Goal: Use online tool/utility: Utilize a website feature to perform a specific function

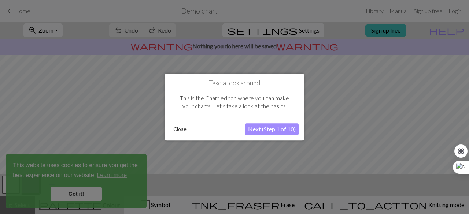
click at [84, 197] on div at bounding box center [234, 107] width 469 height 214
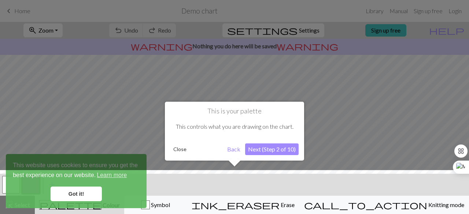
click at [263, 149] on button "Next (Step 2 of 10)" at bounding box center [271, 150] width 53 height 12
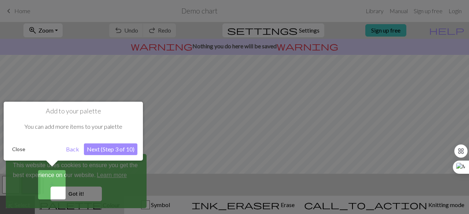
click at [17, 149] on button "Close" at bounding box center [18, 149] width 19 height 11
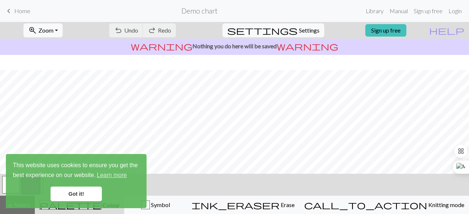
scroll to position [153, 0]
drag, startPoint x: 466, startPoint y: 170, endPoint x: 464, endPoint y: 121, distance: 48.8
click at [463, 121] on div "Ctrl+M" at bounding box center [451, 116] width 35 height 13
click at [303, 27] on span "Settings" at bounding box center [309, 30] width 21 height 9
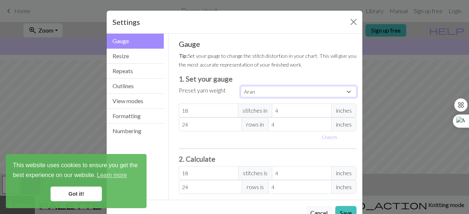
click at [348, 92] on select "Custom Square Lace Light Fingering Fingering Sport Double knit Worsted Aran Bul…" at bounding box center [299, 91] width 116 height 11
select select "fingering"
click at [241, 86] on select "Custom Square Lace Light Fingering Fingering Sport Double knit Worsted Aran Bul…" at bounding box center [299, 91] width 116 height 11
type input "28"
type input "36"
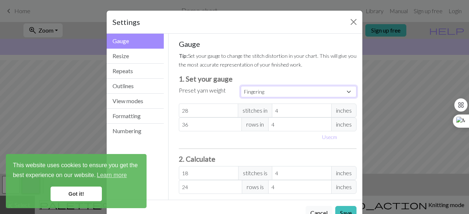
type input "28"
type input "36"
click at [348, 90] on select "Custom Square Lace Light Fingering Fingering Sport Double knit Worsted Aran Bul…" at bounding box center [299, 91] width 116 height 11
select select "aran"
click at [241, 86] on select "Custom Square Lace Light Fingering Fingering Sport Double knit Worsted Aran Bul…" at bounding box center [299, 91] width 116 height 11
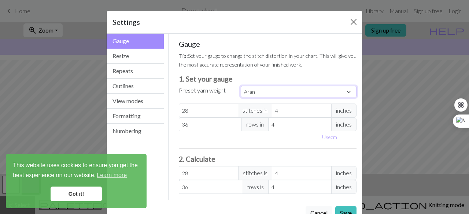
type input "18"
type input "24"
type input "18"
type input "24"
click at [347, 92] on select "Custom Square Lace Light Fingering Fingering Sport Double knit Worsted Aran Bul…" at bounding box center [299, 91] width 116 height 11
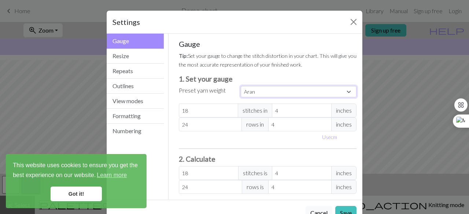
select select "lightfingering"
click at [241, 86] on select "Custom Square Lace Light Fingering Fingering Sport Double knit Worsted Aran Bul…" at bounding box center [299, 91] width 116 height 11
type input "32"
type input "38"
type input "32"
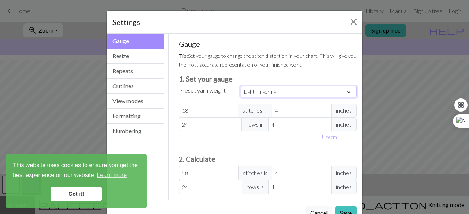
type input "38"
click at [345, 93] on select "Custom Square Lace Light Fingering Fingering Sport Double knit Worsted Aran Bul…" at bounding box center [299, 91] width 116 height 11
select select "sport"
click at [241, 86] on select "Custom Square Lace Light Fingering Fingering Sport Double knit Worsted Aran Bul…" at bounding box center [299, 91] width 116 height 11
type input "24"
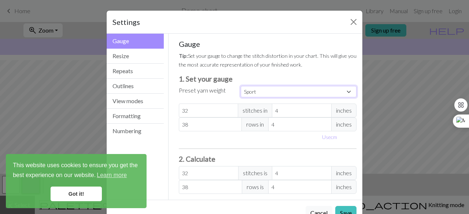
type input "34"
type input "24"
type input "34"
click at [330, 135] on button "Use cm" at bounding box center [330, 137] width 22 height 11
type input "10.16"
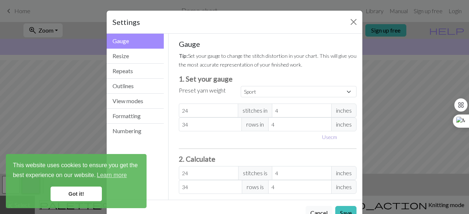
type input "10.16"
select select "custom"
type input "9.16"
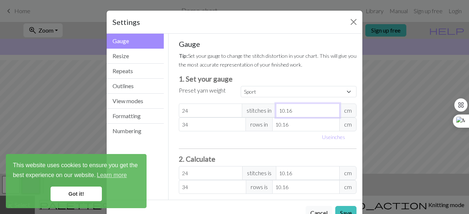
type input "26.62"
click at [331, 112] on input "9.16" at bounding box center [308, 111] width 64 height 14
type input "10.16"
type input "24"
click at [331, 107] on input "10.16" at bounding box center [308, 111] width 64 height 14
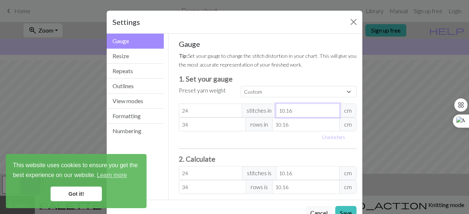
type input "10.1"
type input "24.14"
type input "10"
type input "24.38"
type input "10.00"
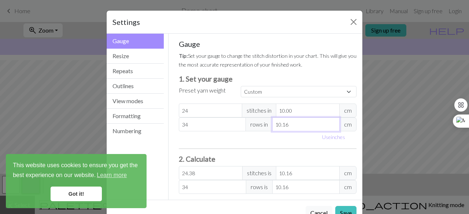
click at [287, 125] on input "10.16" at bounding box center [305, 125] width 67 height 14
type input "10.1"
type input "34.2"
type input "10"
type input "34.54"
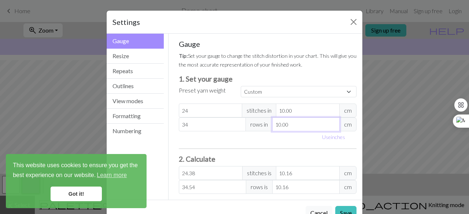
type input "10.00"
type input "33"
type input "33.53"
click at [238, 127] on input "33" at bounding box center [212, 125] width 67 height 14
type input "32"
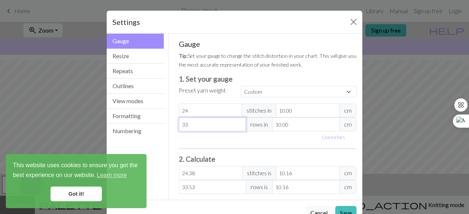
type input "32.51"
type input "32"
click at [238, 127] on input "32" at bounding box center [212, 125] width 67 height 14
click at [244, 155] on h3 "2. Calculate" at bounding box center [268, 159] width 178 height 8
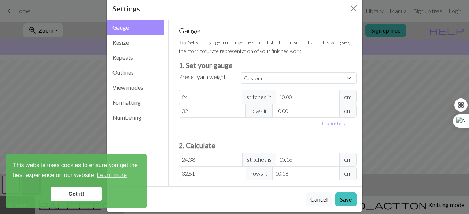
scroll to position [20, 0]
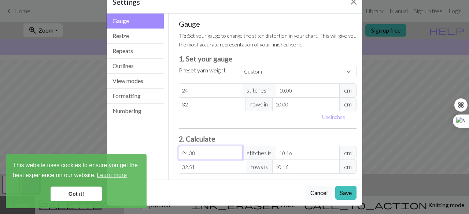
type input "23.38"
type input "9.74"
click at [234, 154] on input "23.38" at bounding box center [211, 153] width 64 height 14
type input "22.38"
type input "9.32"
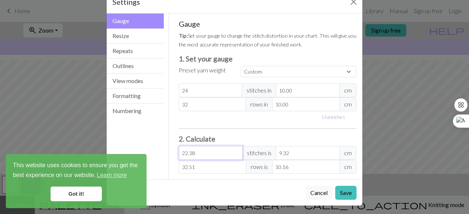
click at [234, 154] on input "22.38" at bounding box center [211, 153] width 64 height 14
type input "23.38"
type input "9.74"
click at [234, 149] on input "23.38" at bounding box center [211, 153] width 64 height 14
type input "24.38"
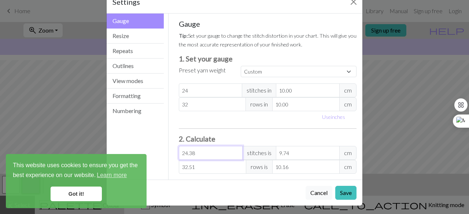
type input "10.16"
click at [234, 149] on input "24.38" at bounding box center [211, 153] width 64 height 14
type input "24.3"
type input "10.13"
type input "24"
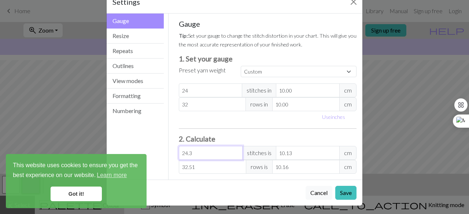
type input "10"
type input "24"
click at [193, 165] on input "32.51" at bounding box center [212, 167] width 67 height 14
type input "32"
type input "10"
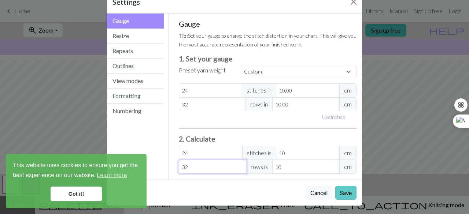
type input "32"
click at [341, 189] on button "Save" at bounding box center [345, 193] width 21 height 14
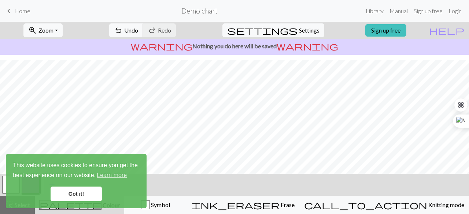
click at [73, 191] on link "Got it!" at bounding box center [76, 194] width 51 height 15
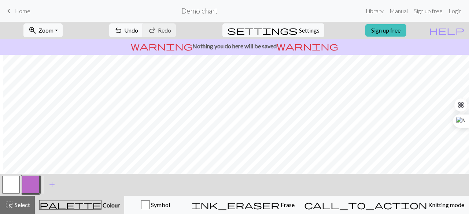
scroll to position [2, 3]
